Goal: Check status: Check status

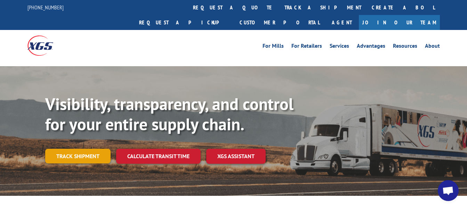
click at [83, 148] on link "Track shipment" at bounding box center [77, 155] width 65 height 15
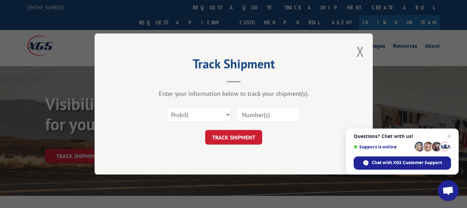
click at [254, 118] on input at bounding box center [268, 114] width 64 height 15
paste input "17409269"
type input "17409269"
click at [247, 135] on button "TRACK SHIPMENT" at bounding box center [233, 137] width 57 height 15
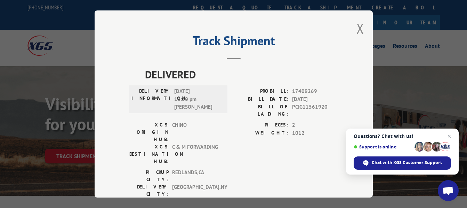
scroll to position [8, 0]
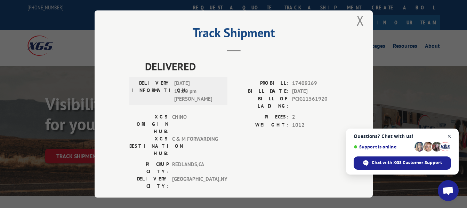
click at [451, 138] on span "Close chat" at bounding box center [449, 136] width 9 height 9
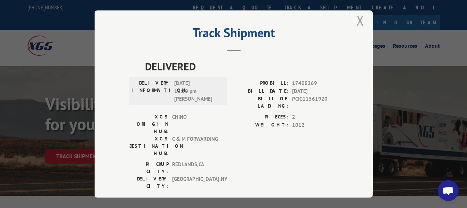
click at [360, 16] on button "Close modal" at bounding box center [360, 20] width 8 height 18
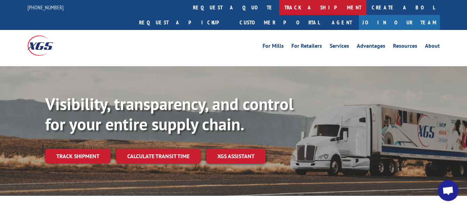
click at [279, 3] on link "track a shipment" at bounding box center [322, 7] width 87 height 15
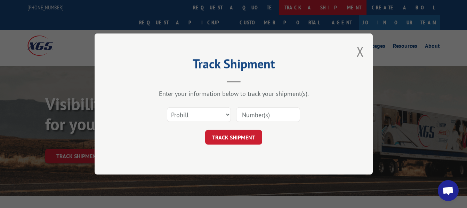
scroll to position [0, 0]
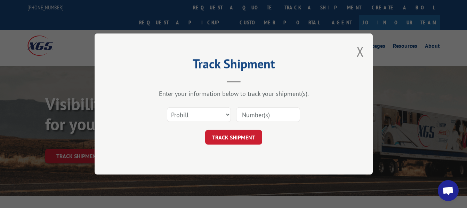
click at [281, 112] on input at bounding box center [268, 114] width 64 height 15
paste input "17409269"
type input "17409269"
click at [244, 131] on button "TRACK SHIPMENT" at bounding box center [233, 137] width 57 height 15
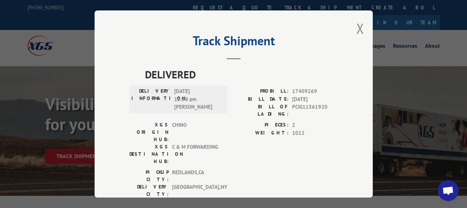
scroll to position [8, 0]
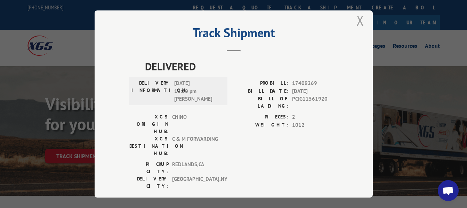
click at [357, 19] on button "Close modal" at bounding box center [360, 20] width 8 height 18
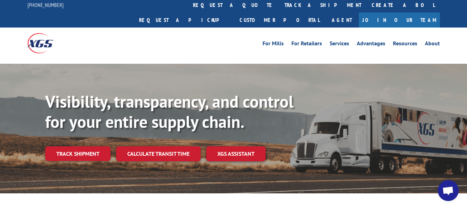
scroll to position [0, 0]
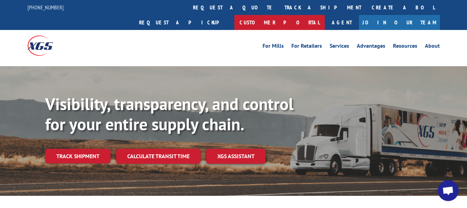
click at [325, 15] on link "Customer Portal" at bounding box center [279, 22] width 90 height 15
